Goal: Task Accomplishment & Management: Manage account settings

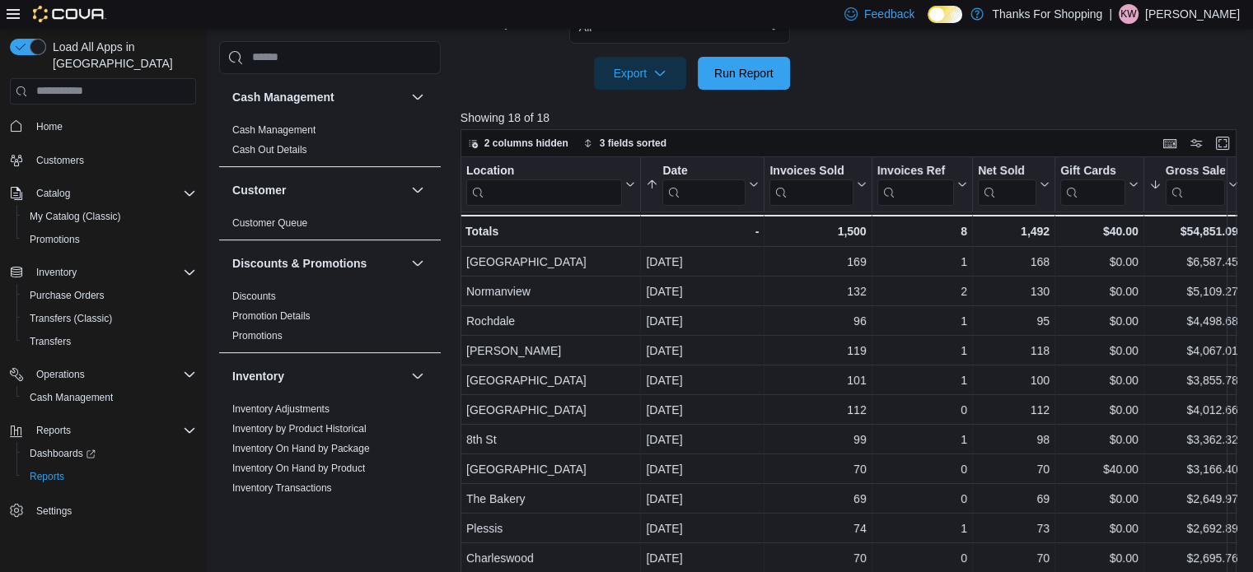
scroll to position [758, 0]
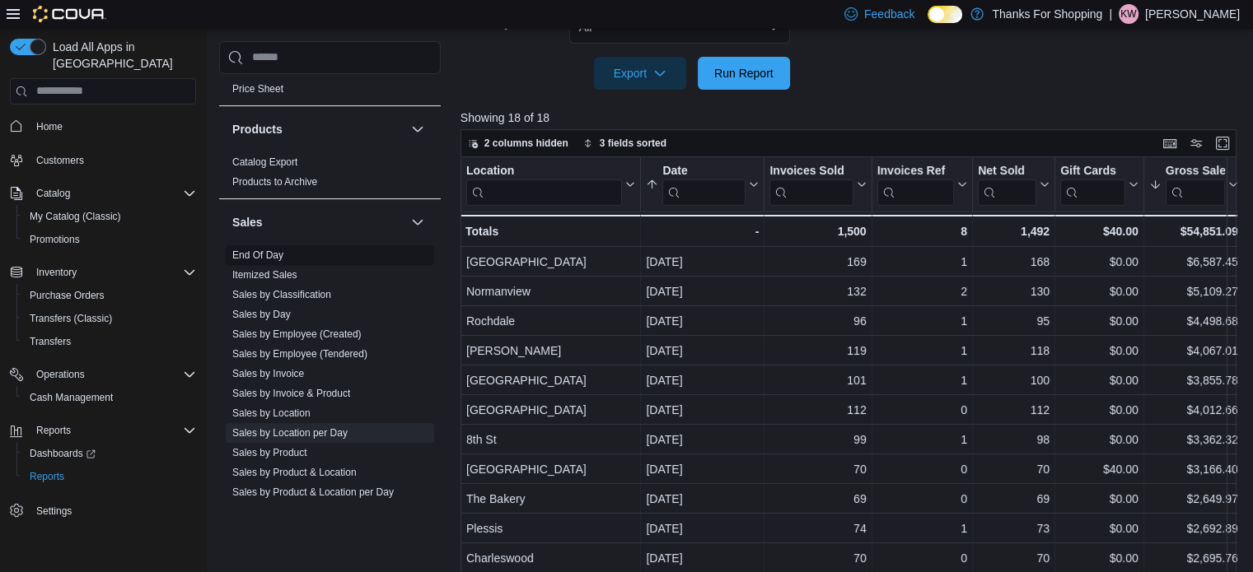
click at [245, 245] on span "End Of Day" at bounding box center [330, 255] width 208 height 20
click at [251, 250] on link "End Of Day" at bounding box center [257, 256] width 51 height 12
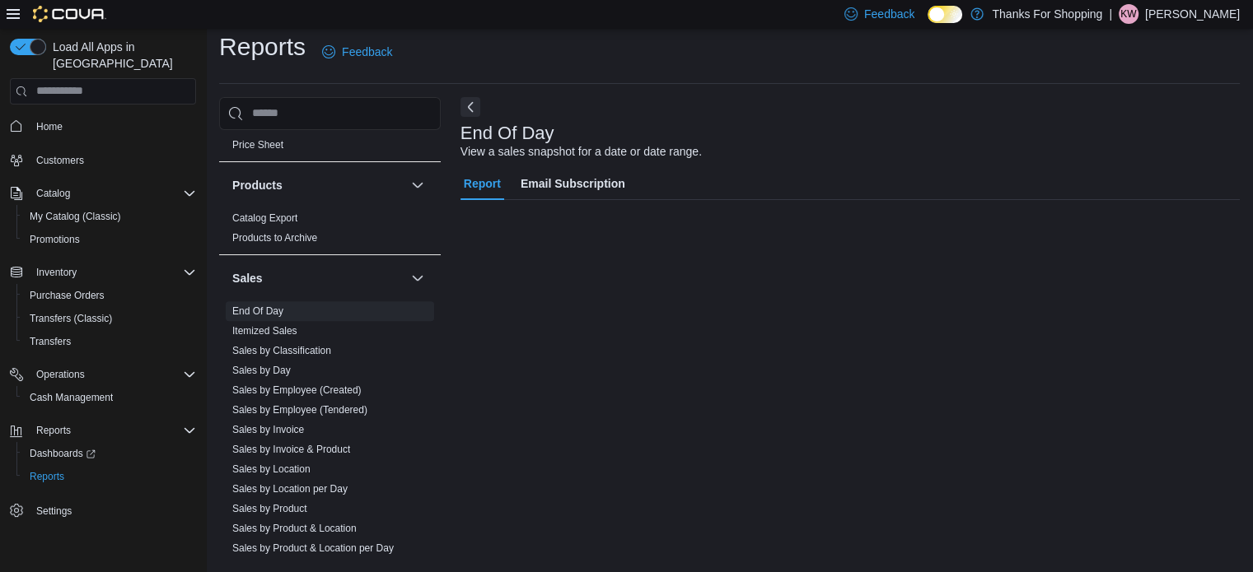
scroll to position [11, 0]
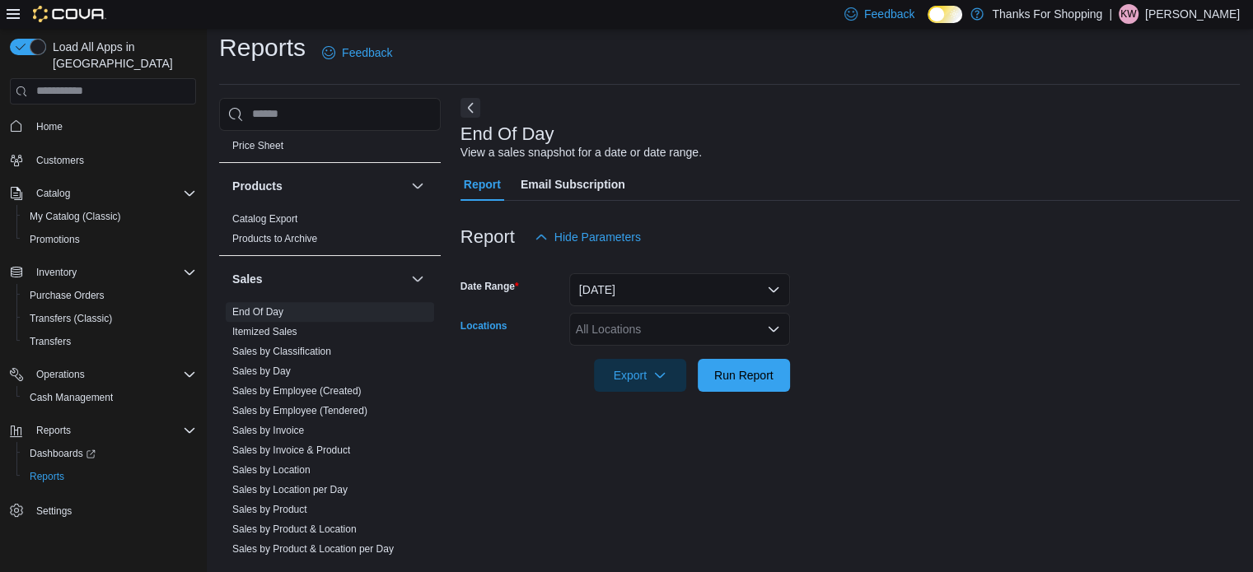
click at [720, 325] on div "All Locations" at bounding box center [679, 329] width 221 height 33
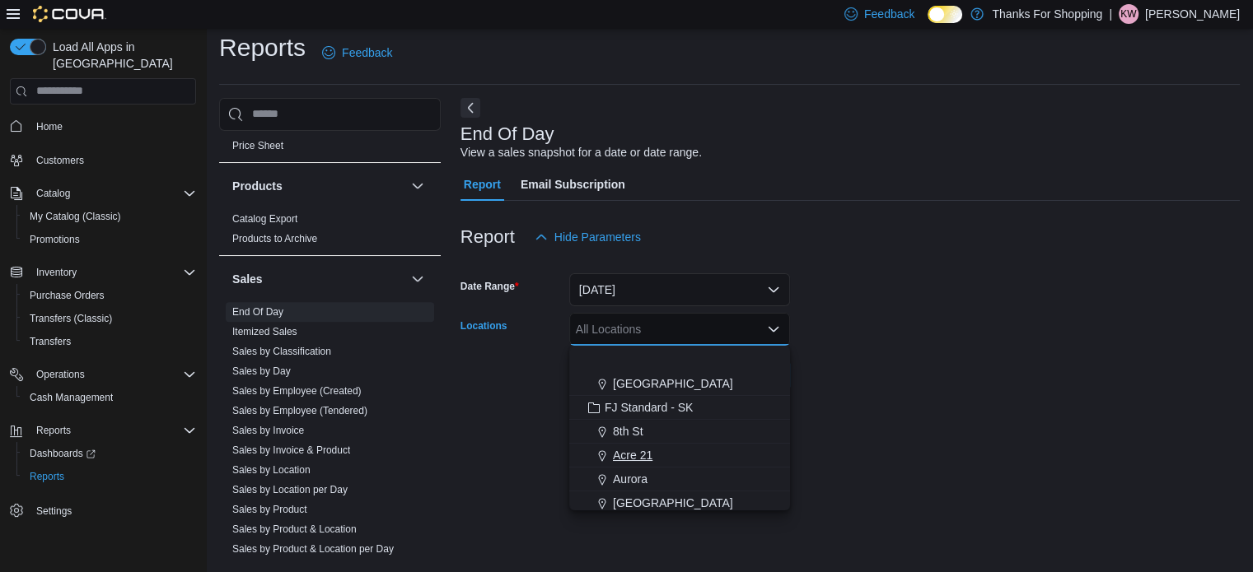
scroll to position [247, 0]
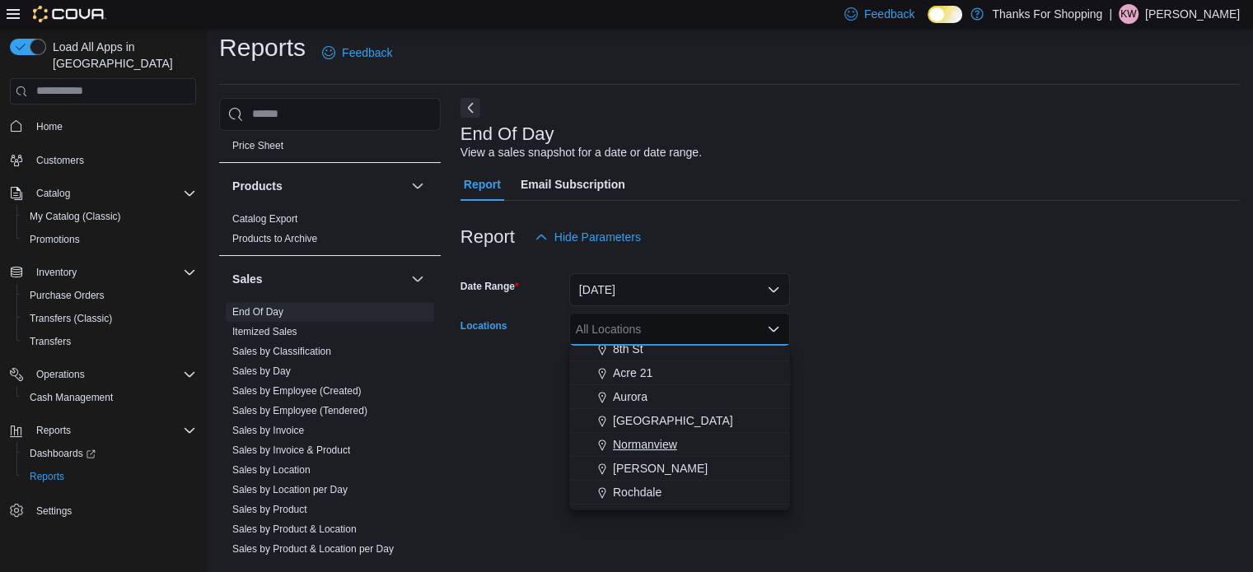
click at [655, 444] on span "Normanview" at bounding box center [645, 444] width 64 height 16
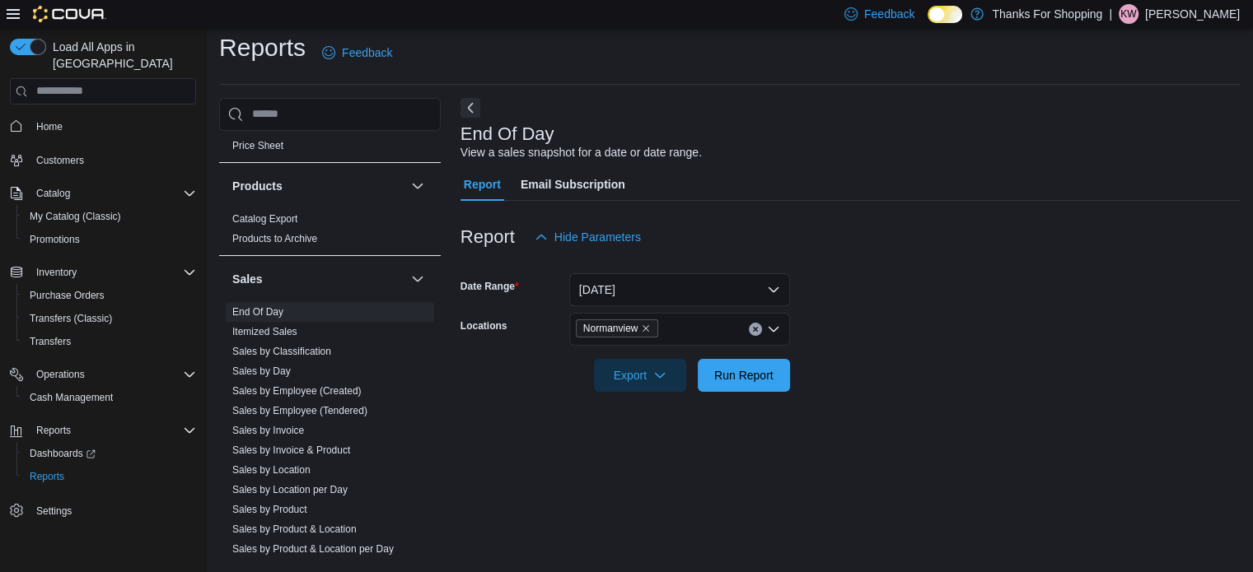
click at [1178, 443] on div "End Of Day View a sales snapshot for a date or date range. Report Email Subscri…" at bounding box center [849, 329] width 779 height 462
click at [647, 365] on span "Export" at bounding box center [640, 374] width 72 height 33
click at [642, 446] on span "Export to Pdf" at bounding box center [642, 441] width 74 height 13
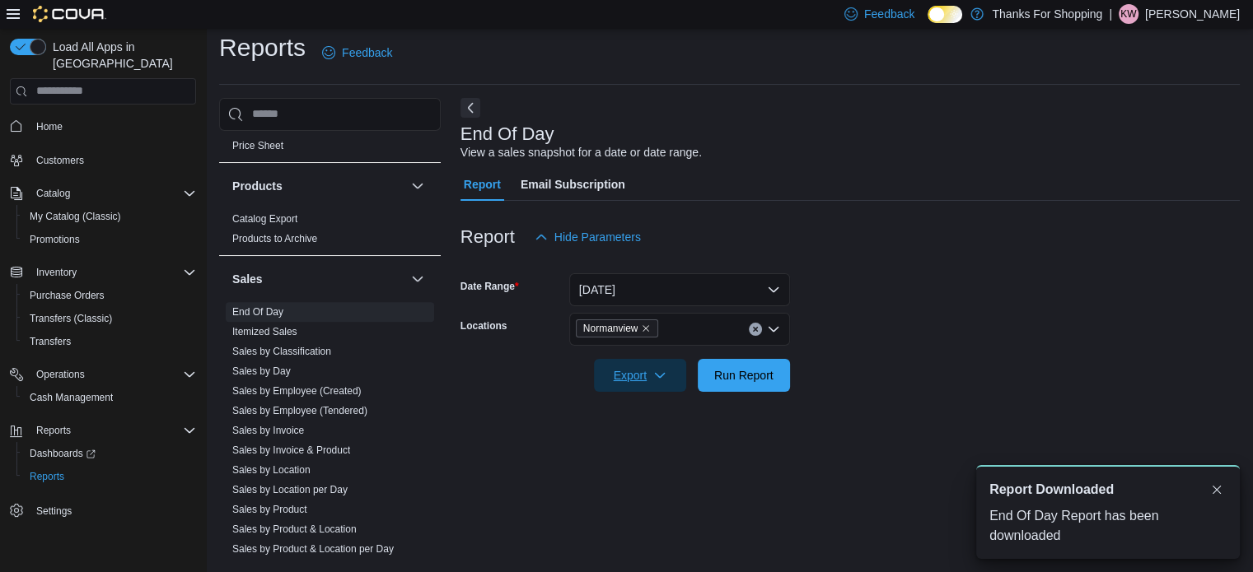
scroll to position [0, 0]
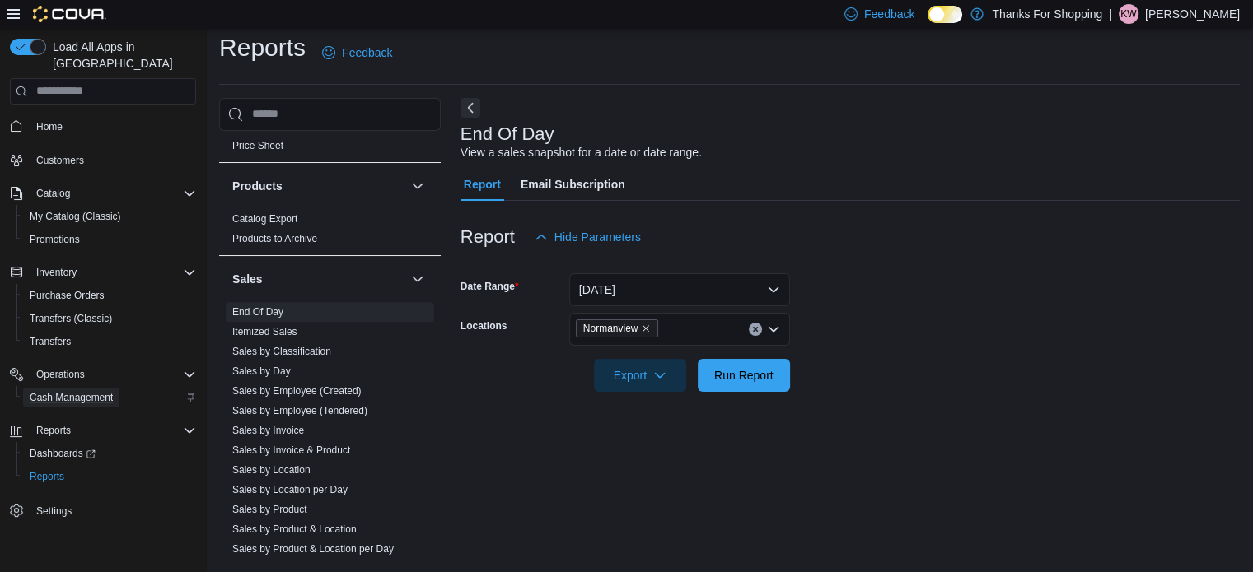
click at [72, 391] on span "Cash Management" at bounding box center [71, 397] width 83 height 13
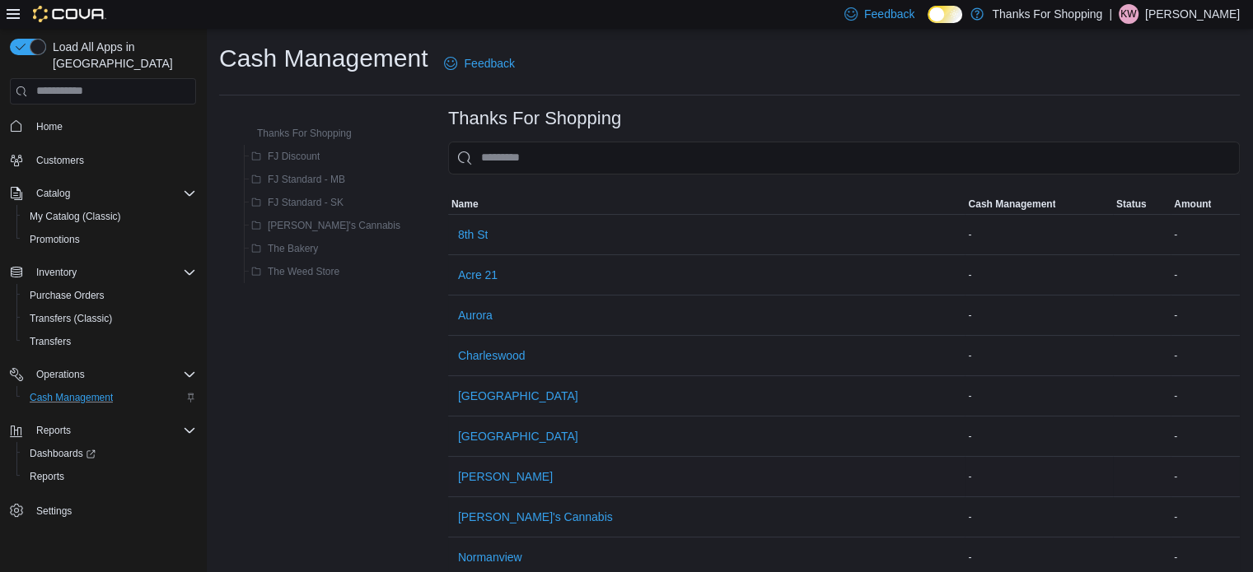
scroll to position [247, 0]
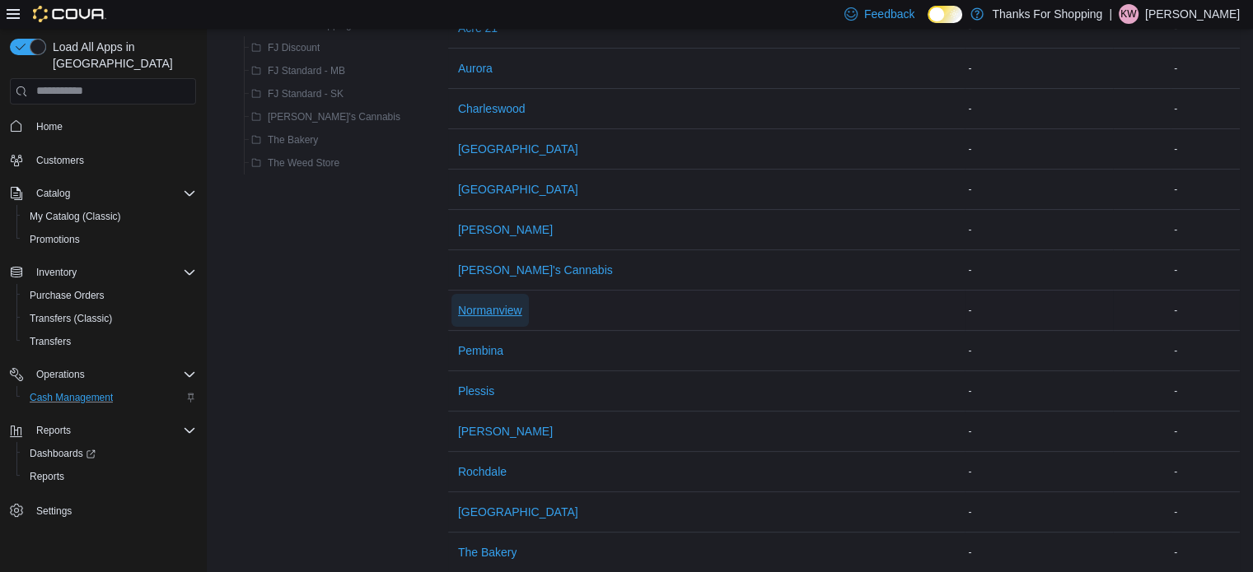
click at [458, 309] on span "Normanview" at bounding box center [490, 310] width 64 height 16
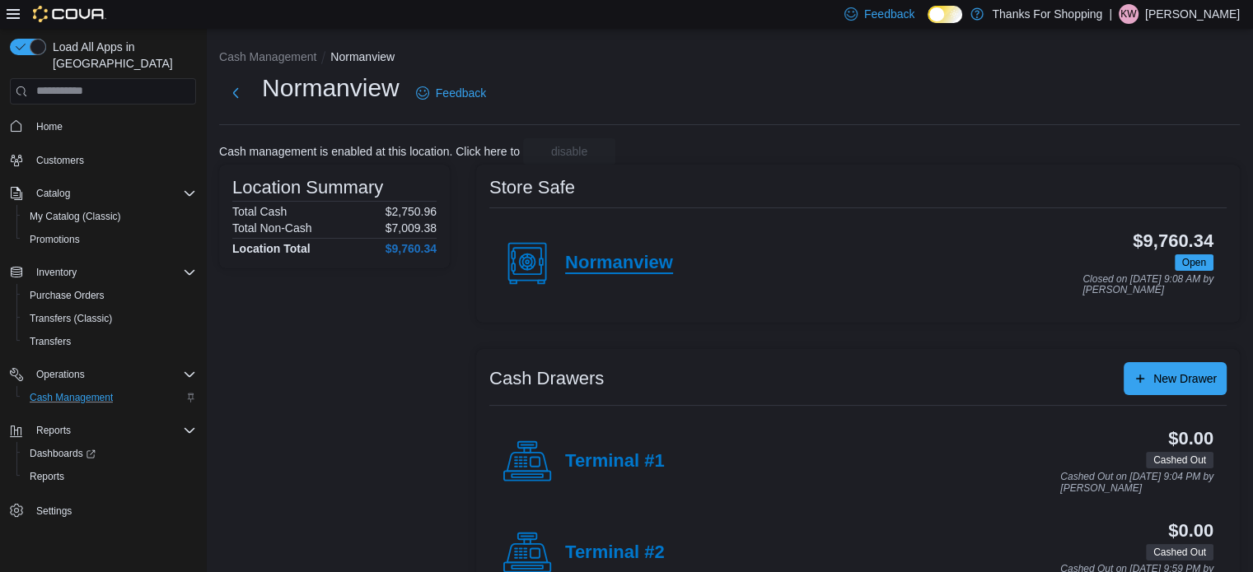
click at [639, 268] on h4 "Normanview" at bounding box center [619, 263] width 108 height 21
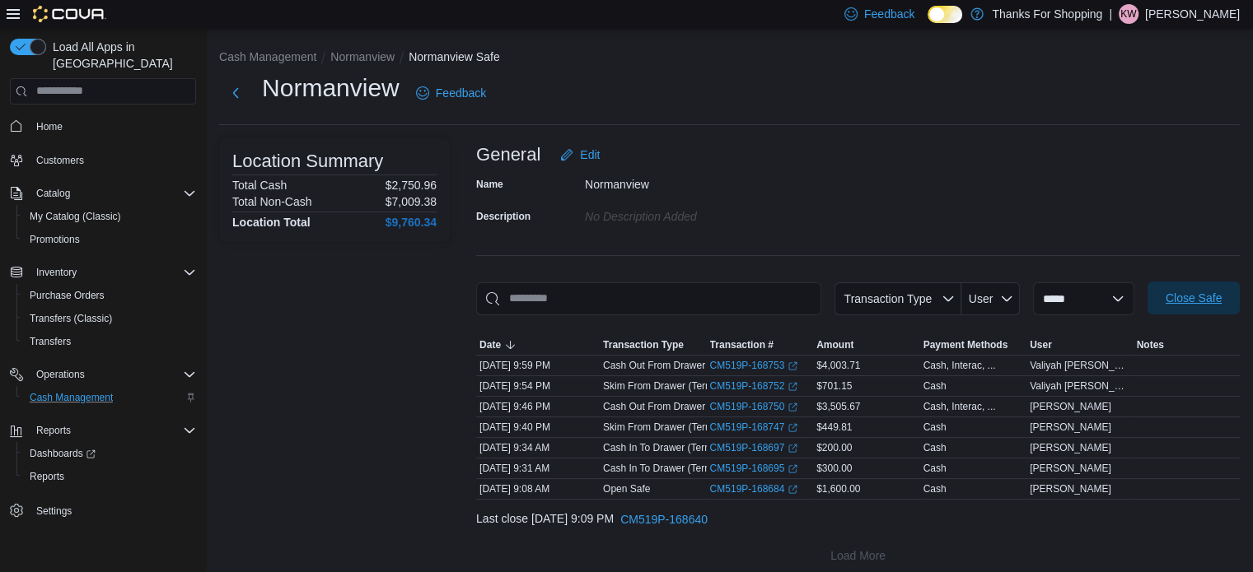
click at [1212, 298] on span "Close Safe" at bounding box center [1193, 298] width 56 height 16
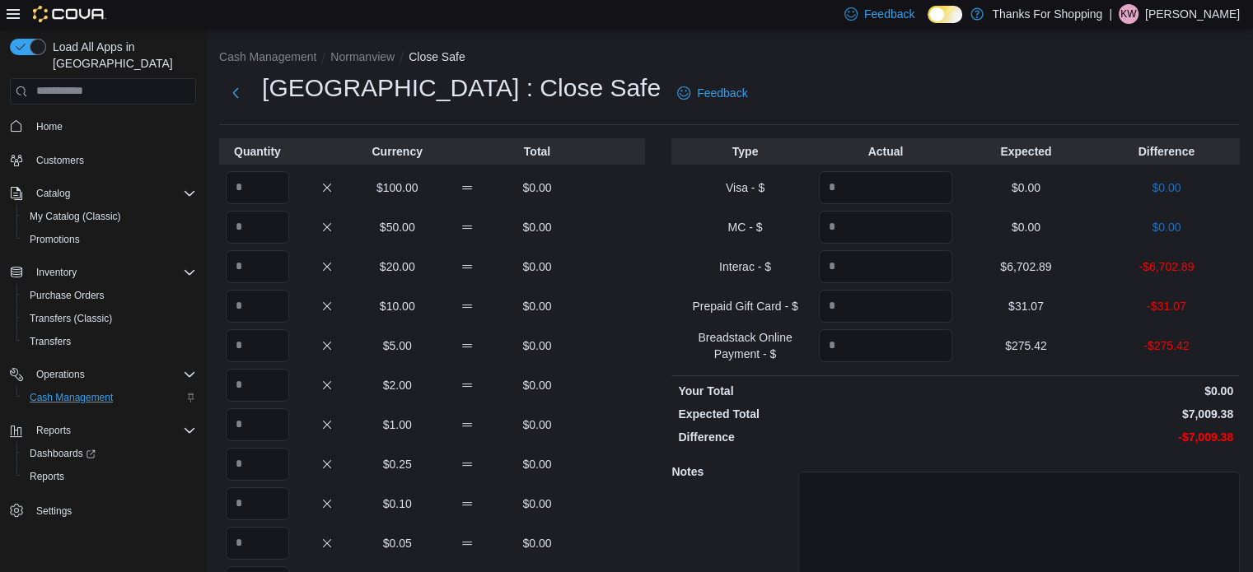
click at [1192, 268] on p "-$6,702.89" at bounding box center [1165, 267] width 133 height 16
copy p "6,702.89"
click at [871, 269] on input "Quantity" at bounding box center [885, 266] width 133 height 33
paste input "*******"
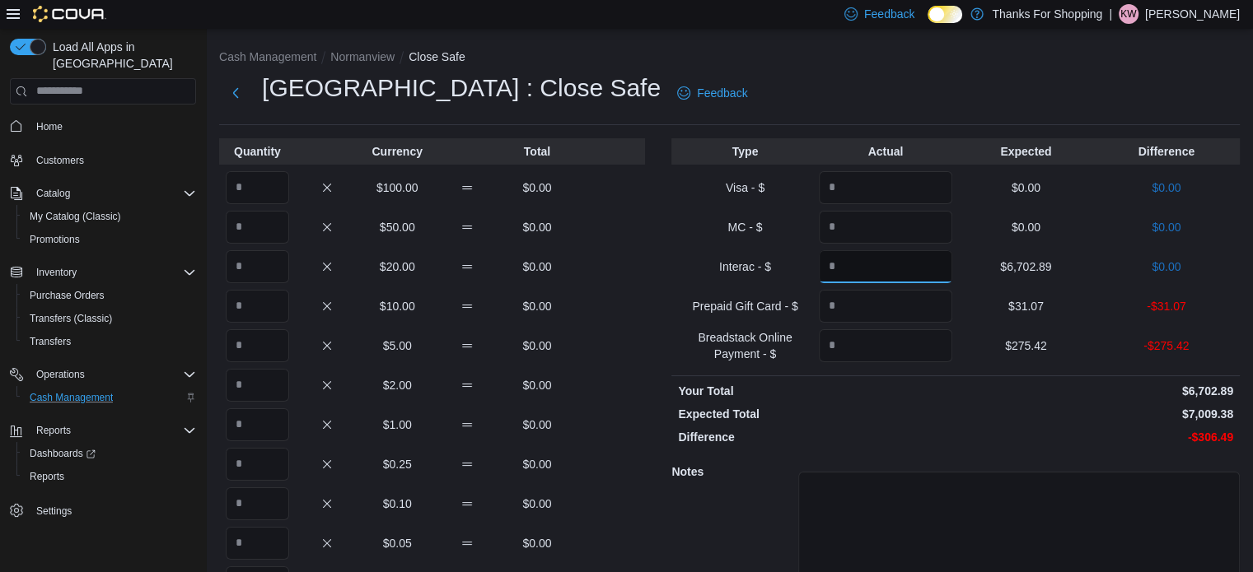
type input "*******"
click at [1185, 304] on p "-$31.07" at bounding box center [1165, 306] width 133 height 16
copy p "31.07"
click at [933, 308] on input "Quantity" at bounding box center [885, 306] width 133 height 33
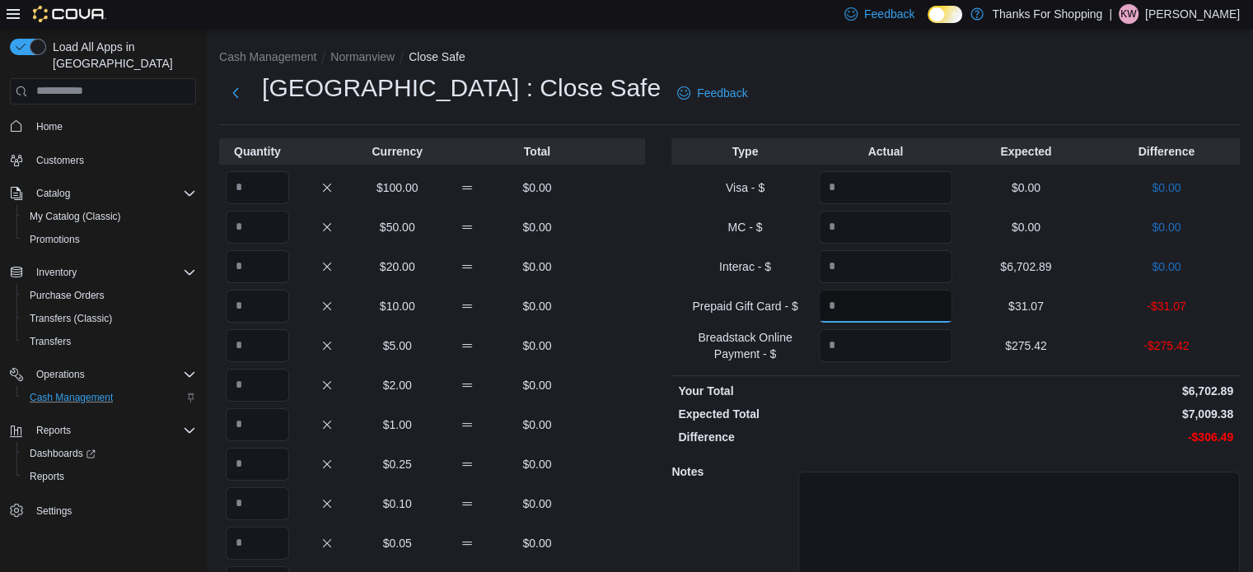
paste input "*****"
type input "*****"
click at [1179, 343] on p "-$275.42" at bounding box center [1165, 346] width 133 height 16
copy p "275.42"
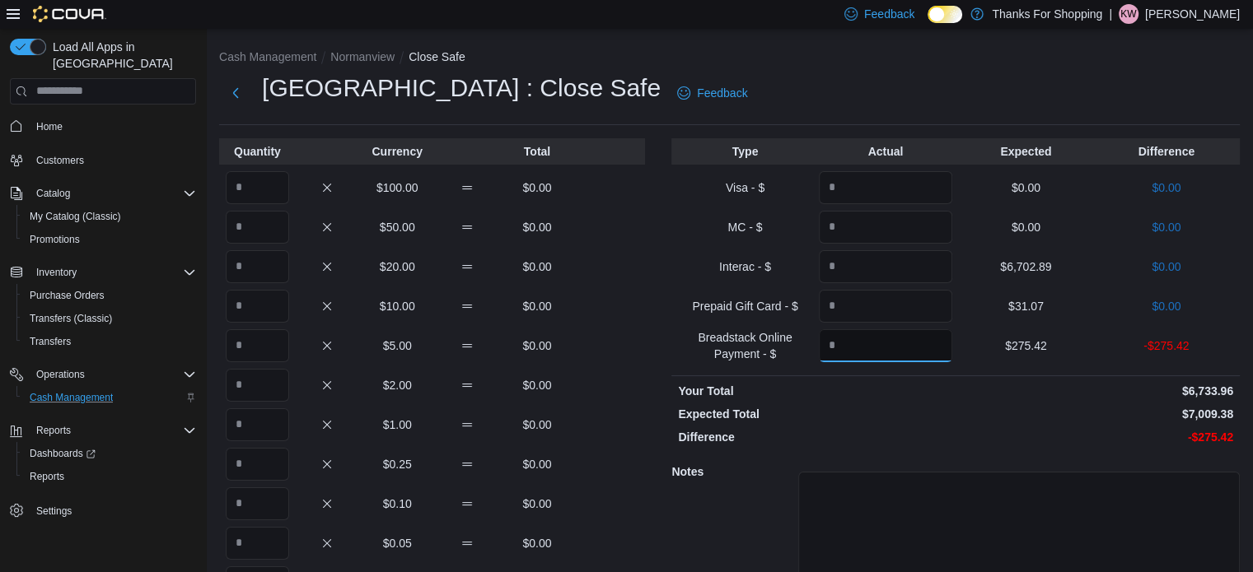
click at [926, 347] on input "Quantity" at bounding box center [885, 345] width 133 height 33
paste input "******"
type input "******"
click at [250, 189] on input "Quantity" at bounding box center [257, 187] width 63 height 33
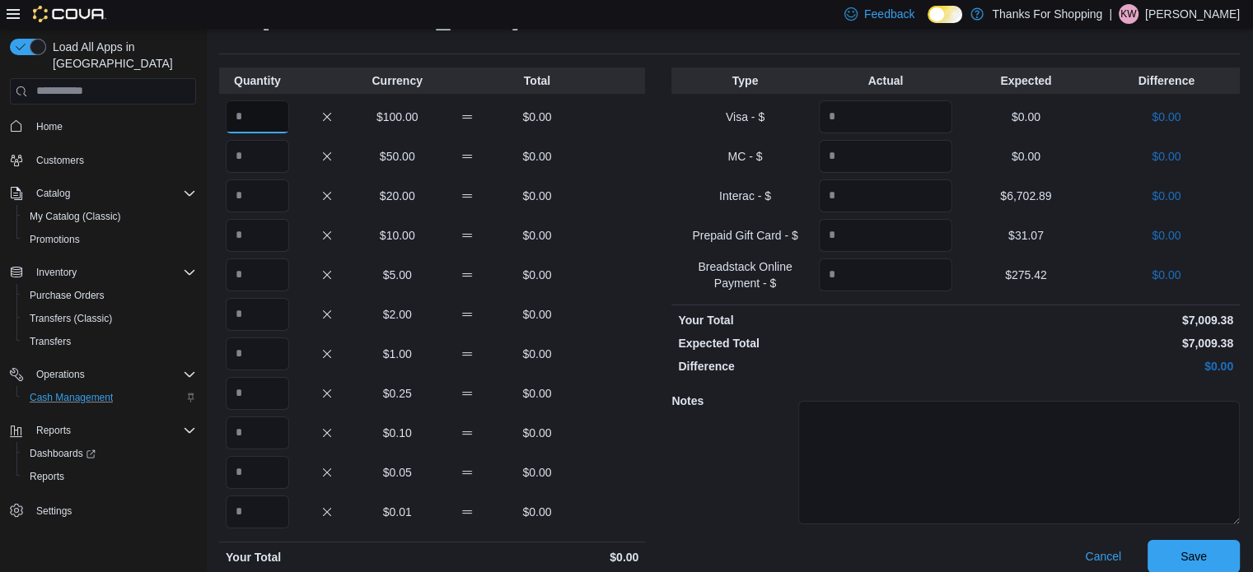
scroll to position [129, 0]
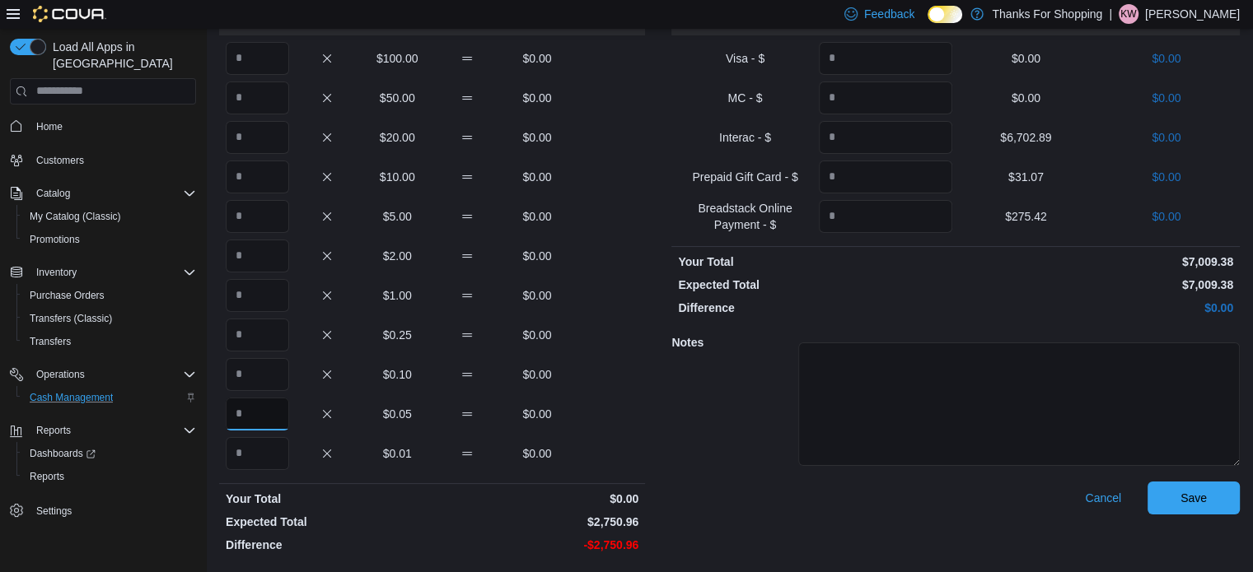
click at [239, 409] on input "Quantity" at bounding box center [257, 414] width 63 height 33
type input "*"
click at [269, 370] on input "Quantity" at bounding box center [257, 374] width 63 height 33
type input "*"
click at [266, 327] on input "Quantity" at bounding box center [257, 335] width 63 height 33
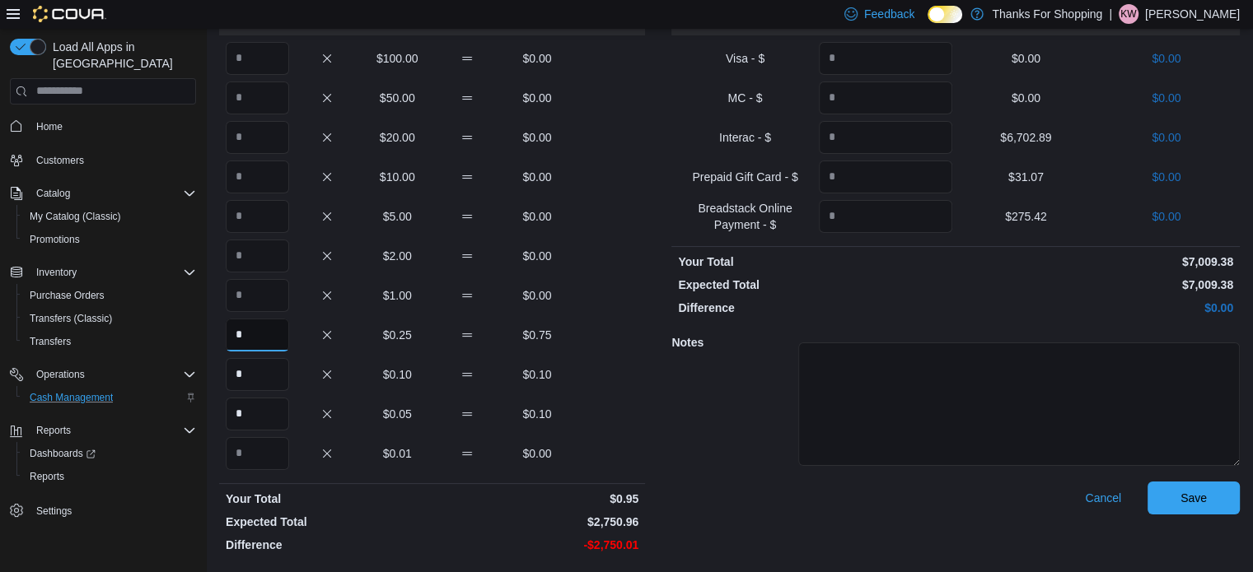
type input "*"
click at [266, 305] on input "Quantity" at bounding box center [257, 295] width 63 height 33
type input "*"
click at [264, 256] on input "Quantity" at bounding box center [257, 256] width 63 height 33
type input "*"
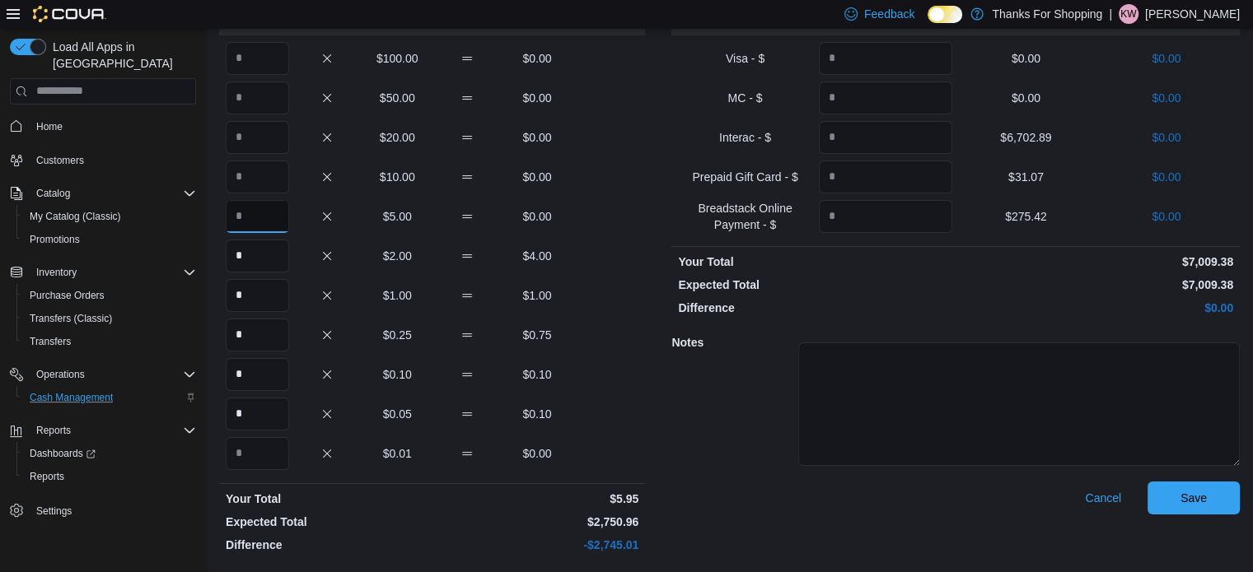
click at [261, 221] on input "Quantity" at bounding box center [257, 216] width 63 height 33
type input "*"
click at [265, 135] on input "Quantity" at bounding box center [257, 137] width 63 height 33
type input "**"
click at [254, 98] on input "Quantity" at bounding box center [257, 98] width 63 height 33
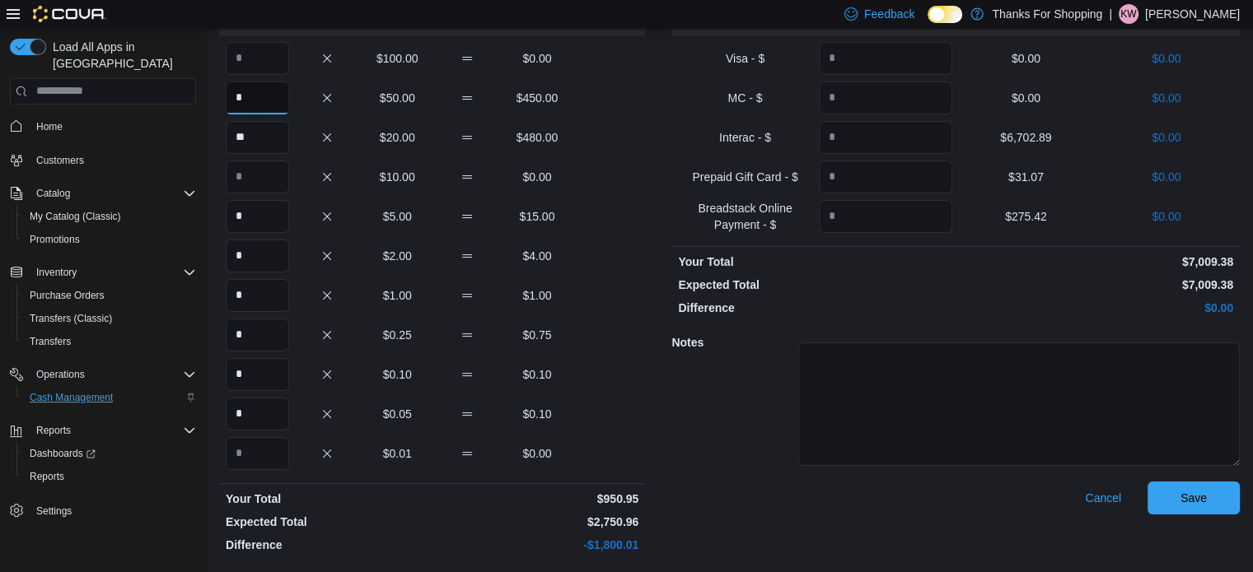
type input "*"
click at [260, 62] on input "Quantity" at bounding box center [257, 58] width 63 height 33
type input "**"
click at [629, 411] on div "* $0.05 $0.10" at bounding box center [432, 414] width 426 height 33
click at [1207, 500] on span "Save" at bounding box center [1193, 497] width 26 height 16
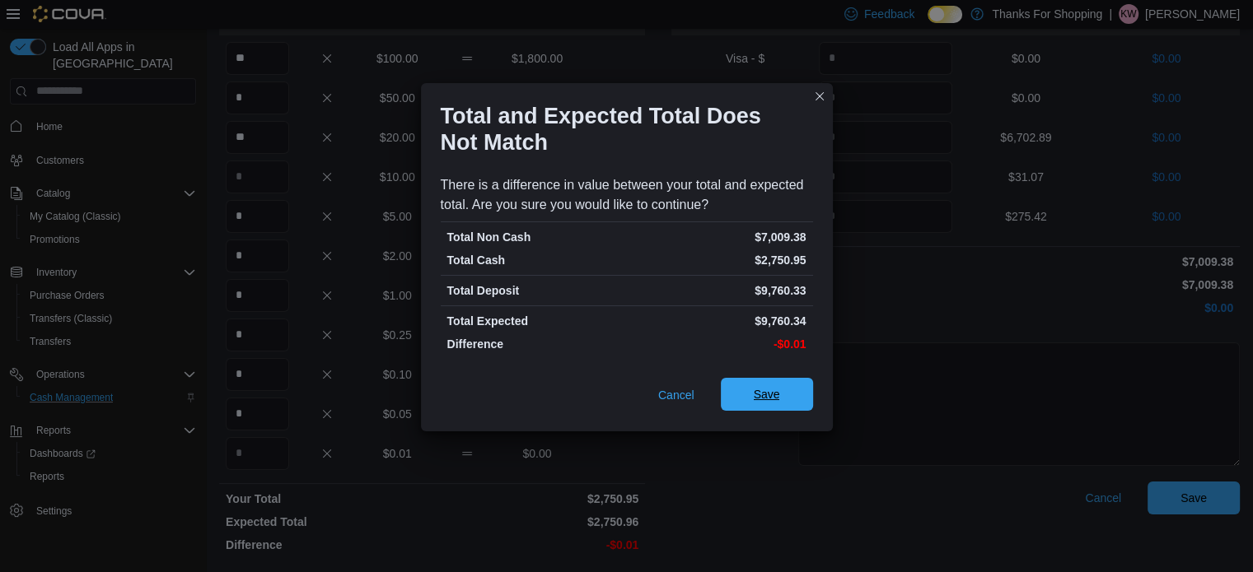
click at [760, 401] on span "Save" at bounding box center [767, 394] width 26 height 16
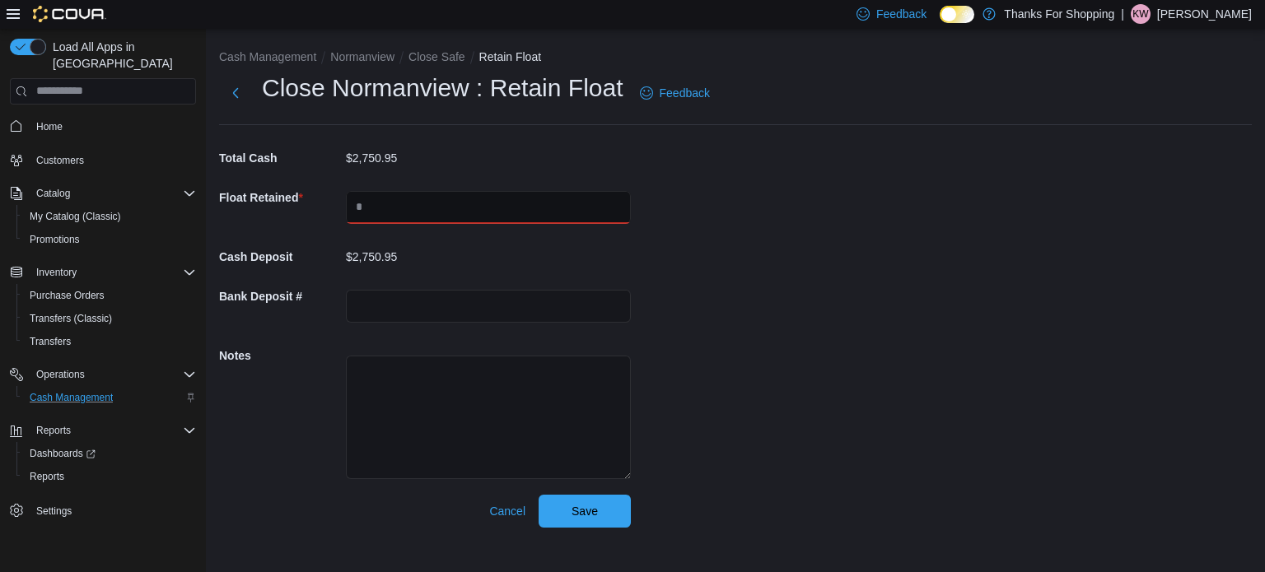
drag, startPoint x: 443, startPoint y: 212, endPoint x: 434, endPoint y: 223, distance: 14.0
click at [443, 212] on input "text" at bounding box center [488, 207] width 285 height 33
type input "****"
click at [591, 513] on span "Save" at bounding box center [585, 510] width 26 height 16
